Goal: Browse casually: Explore the website without a specific task or goal

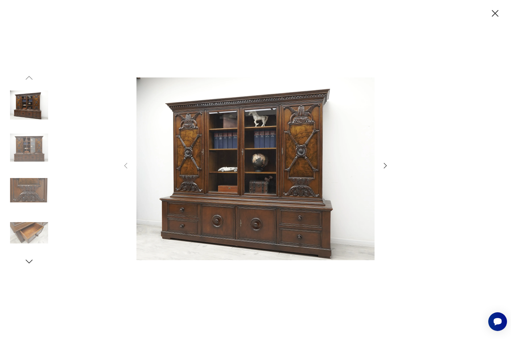
click at [36, 142] on img at bounding box center [29, 148] width 38 height 38
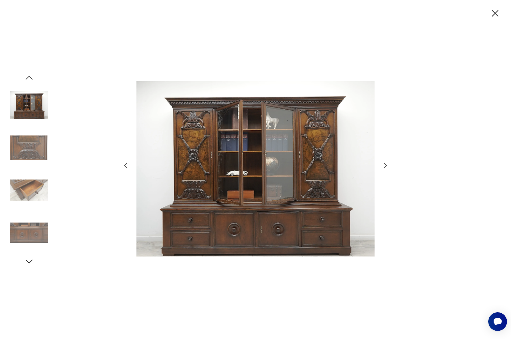
click at [236, 192] on img at bounding box center [255, 168] width 238 height 271
click at [247, 218] on img at bounding box center [255, 168] width 238 height 271
click at [29, 144] on img at bounding box center [29, 148] width 38 height 38
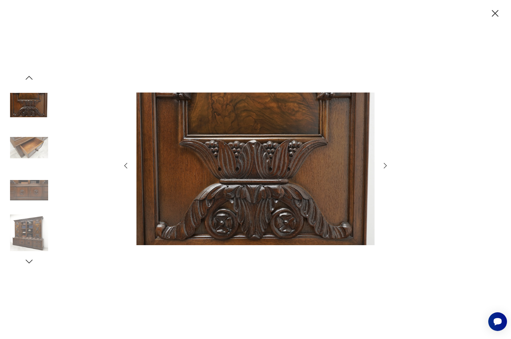
click at [25, 105] on img at bounding box center [29, 105] width 38 height 38
click at [21, 96] on img at bounding box center [29, 105] width 38 height 38
click at [30, 132] on img at bounding box center [29, 148] width 38 height 38
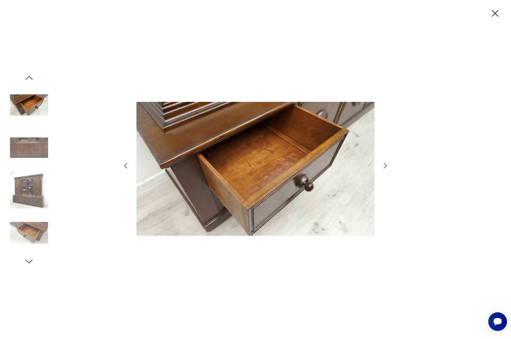
click at [43, 174] on img at bounding box center [29, 190] width 38 height 38
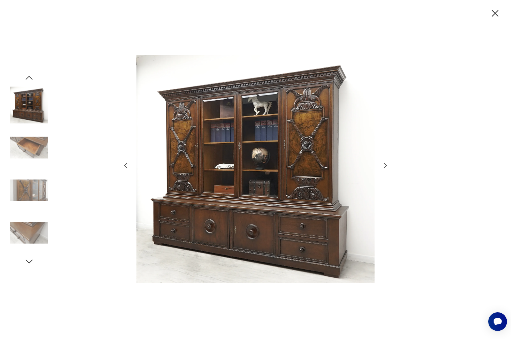
click at [231, 182] on img at bounding box center [255, 168] width 238 height 271
click at [496, 12] on icon "button" at bounding box center [495, 13] width 7 height 7
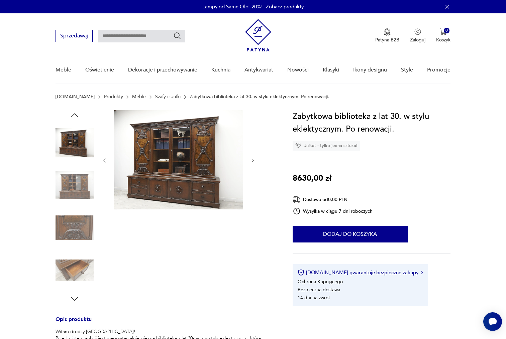
click at [177, 142] on img at bounding box center [178, 159] width 129 height 99
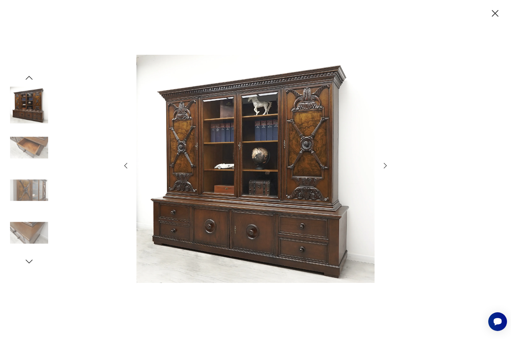
click at [176, 145] on img at bounding box center [255, 168] width 238 height 271
click at [270, 160] on img at bounding box center [255, 168] width 238 height 271
click at [493, 10] on icon "button" at bounding box center [495, 14] width 12 height 12
